Goal: Navigation & Orientation: Understand site structure

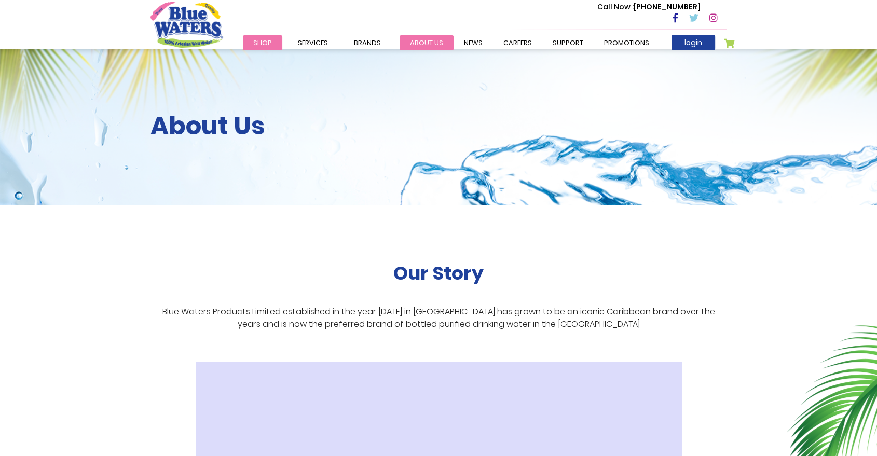
click at [415, 45] on link "about us" at bounding box center [426, 42] width 54 height 15
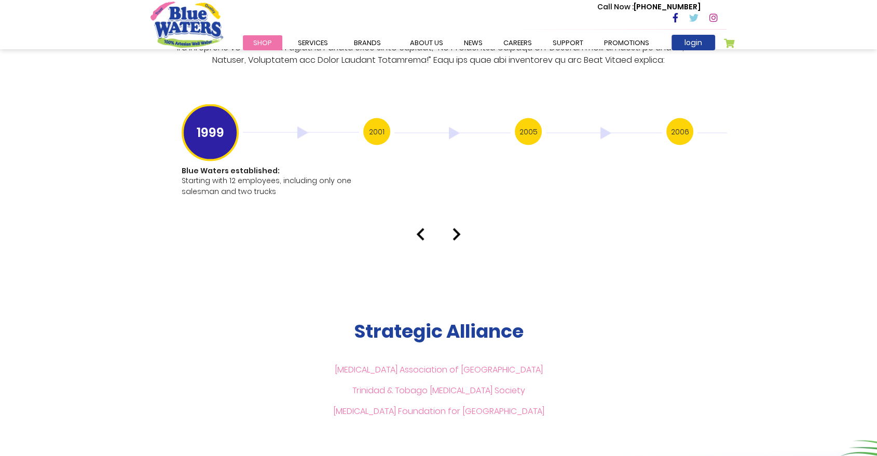
scroll to position [1722, 0]
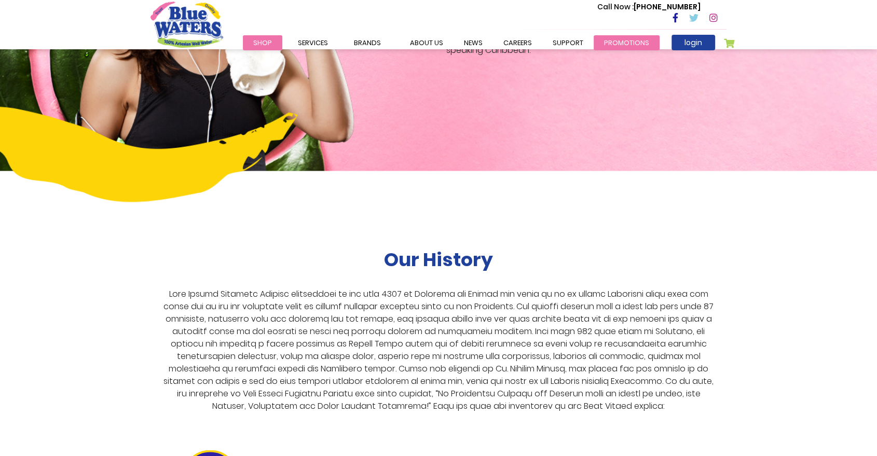
click at [623, 46] on link "Promotions" at bounding box center [626, 42] width 66 height 15
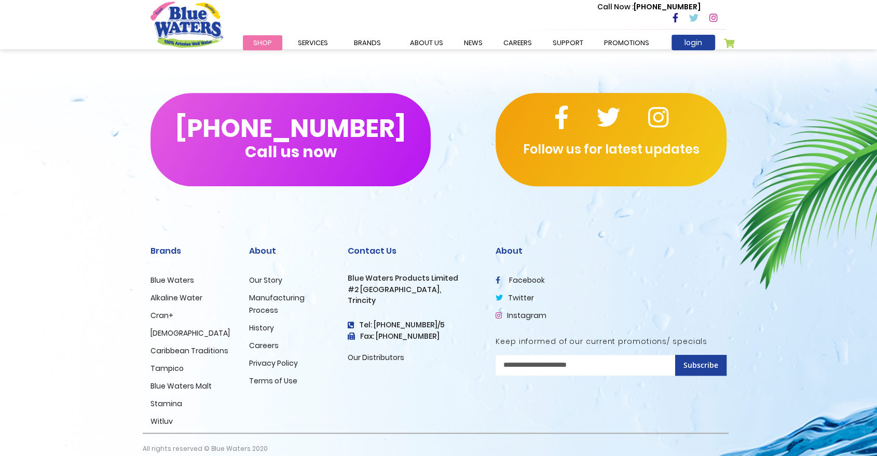
scroll to position [698, 0]
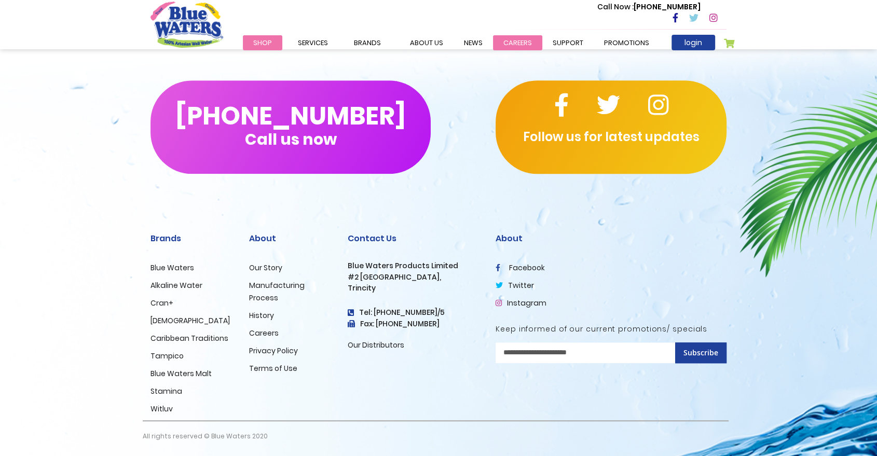
click at [515, 44] on link "careers" at bounding box center [517, 42] width 49 height 15
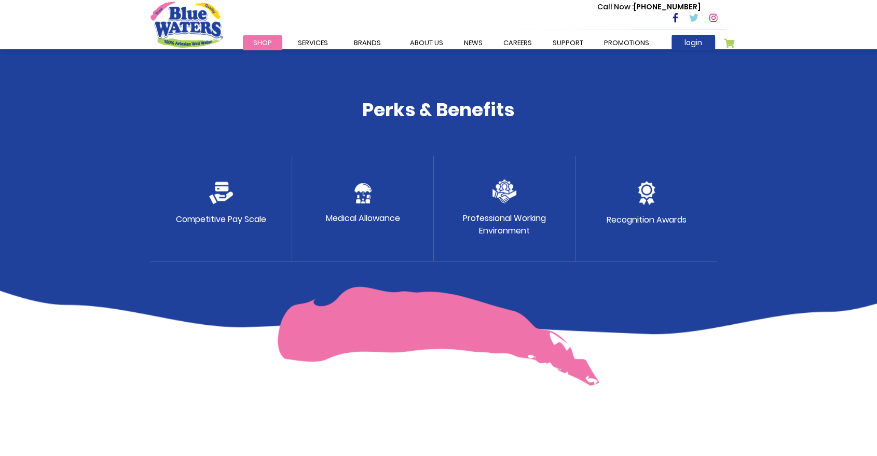
scroll to position [58, 0]
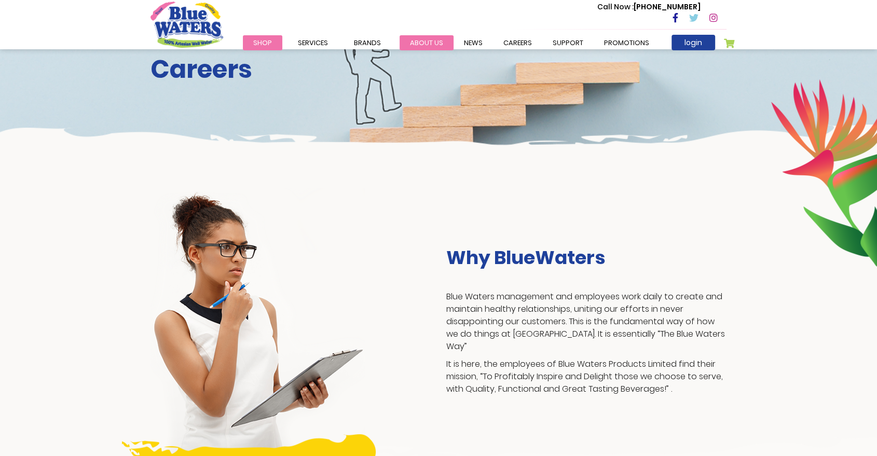
click at [429, 40] on link "about us" at bounding box center [426, 42] width 54 height 15
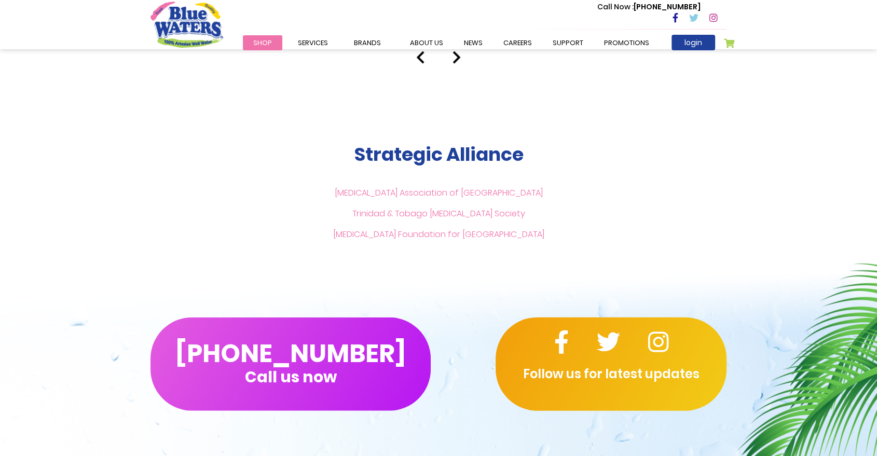
scroll to position [2241, 0]
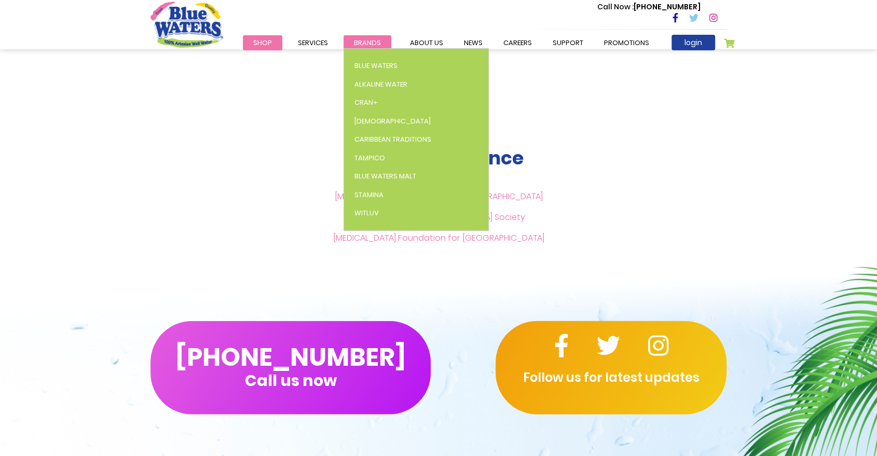
click at [344, 44] on link "Brands" at bounding box center [367, 42] width 48 height 15
